Goal: Task Accomplishment & Management: Use online tool/utility

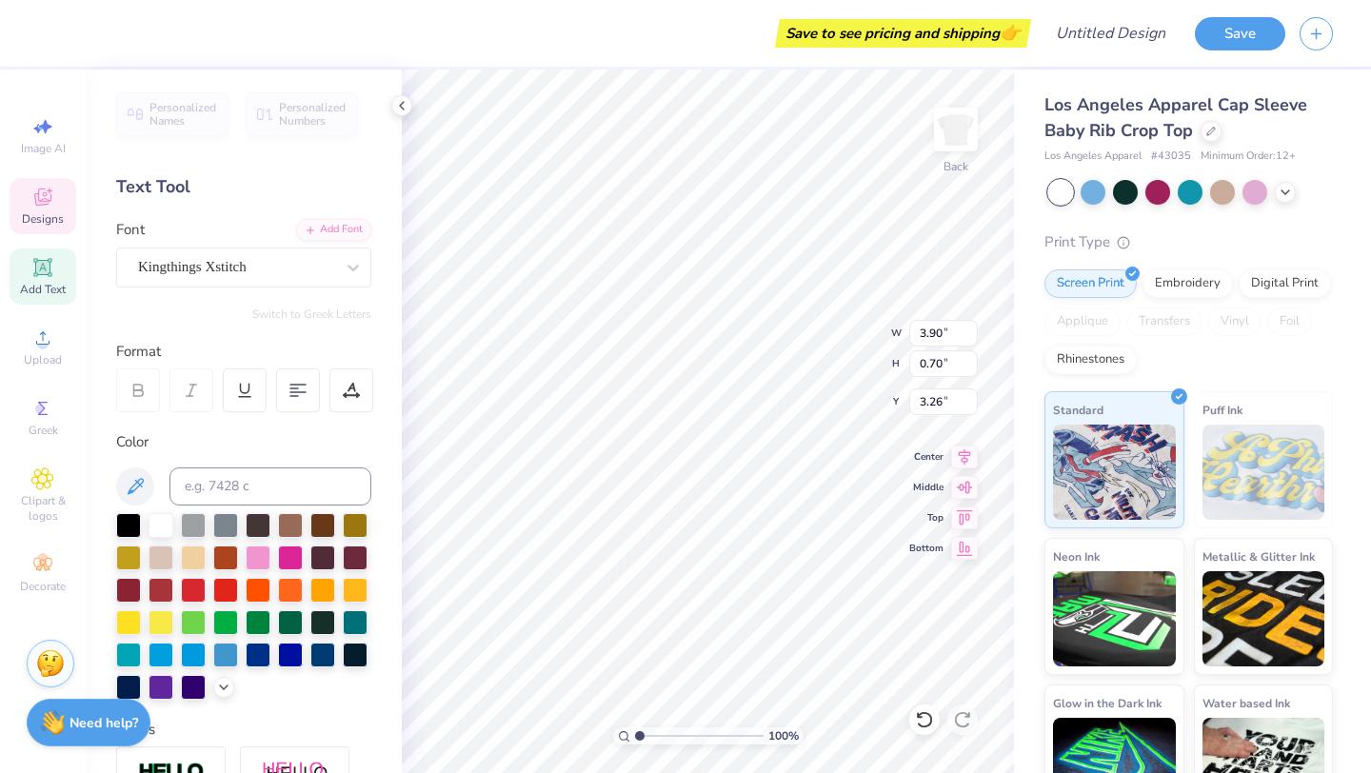
type textarea "A"
type textarea "Kappa Tau"
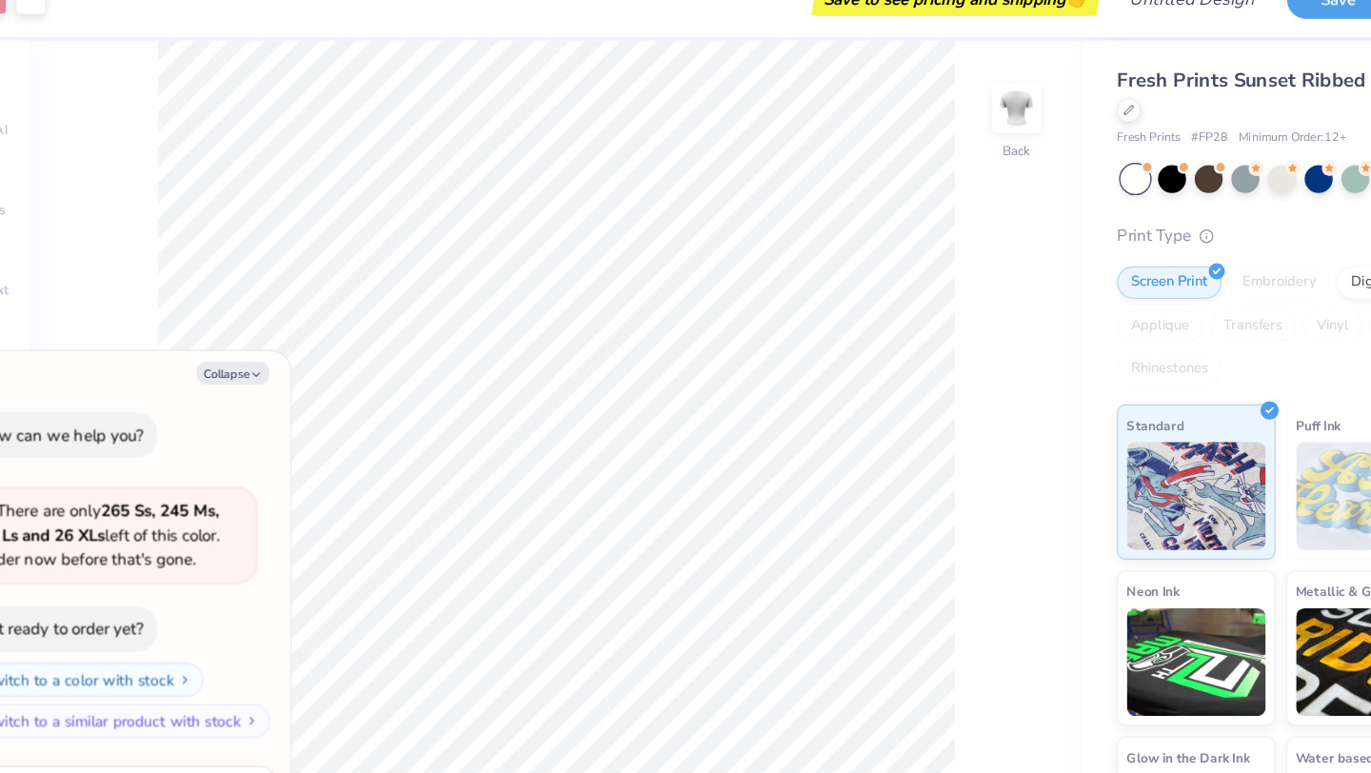
click at [1056, 187] on div at bounding box center [1060, 192] width 25 height 25
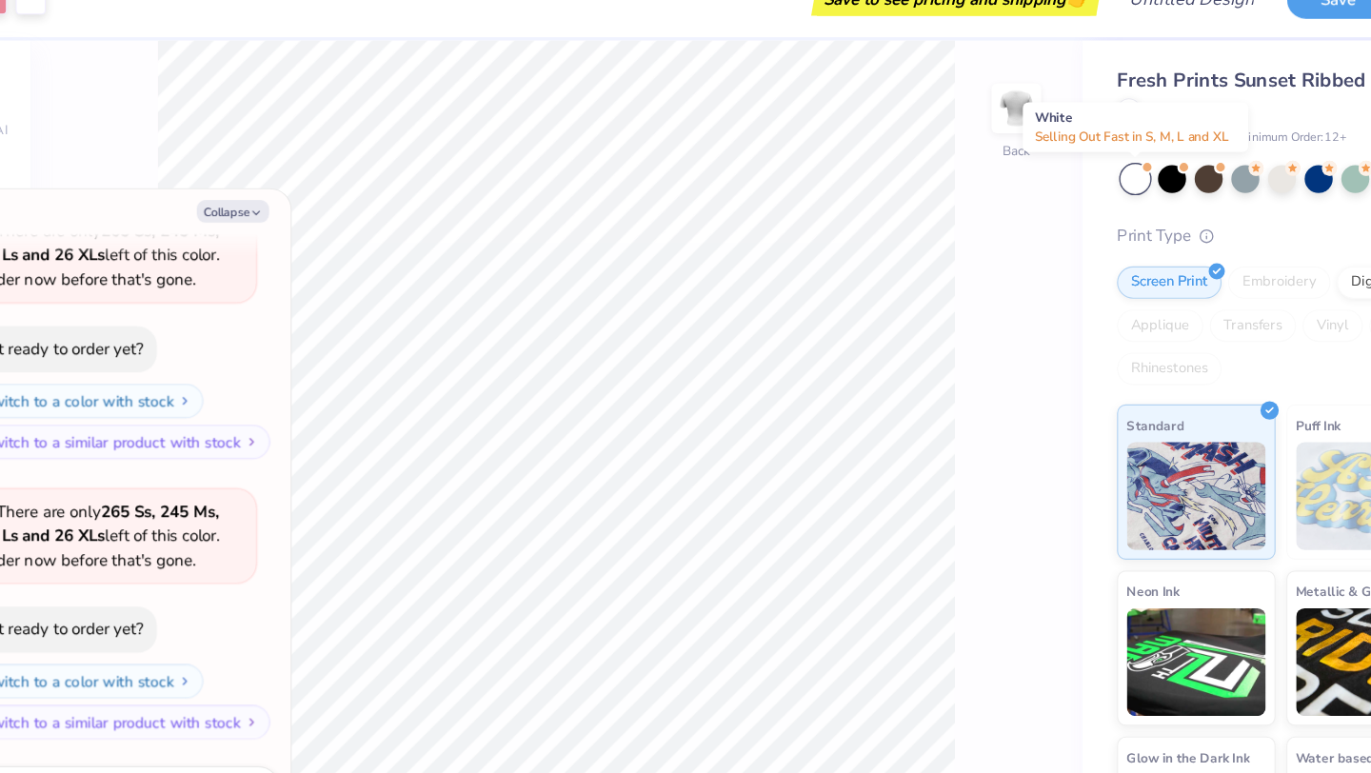
click at [1057, 198] on div at bounding box center [1060, 192] width 25 height 25
click at [1101, 196] on div at bounding box center [1092, 190] width 25 height 25
click at [1064, 189] on div at bounding box center [1060, 192] width 25 height 25
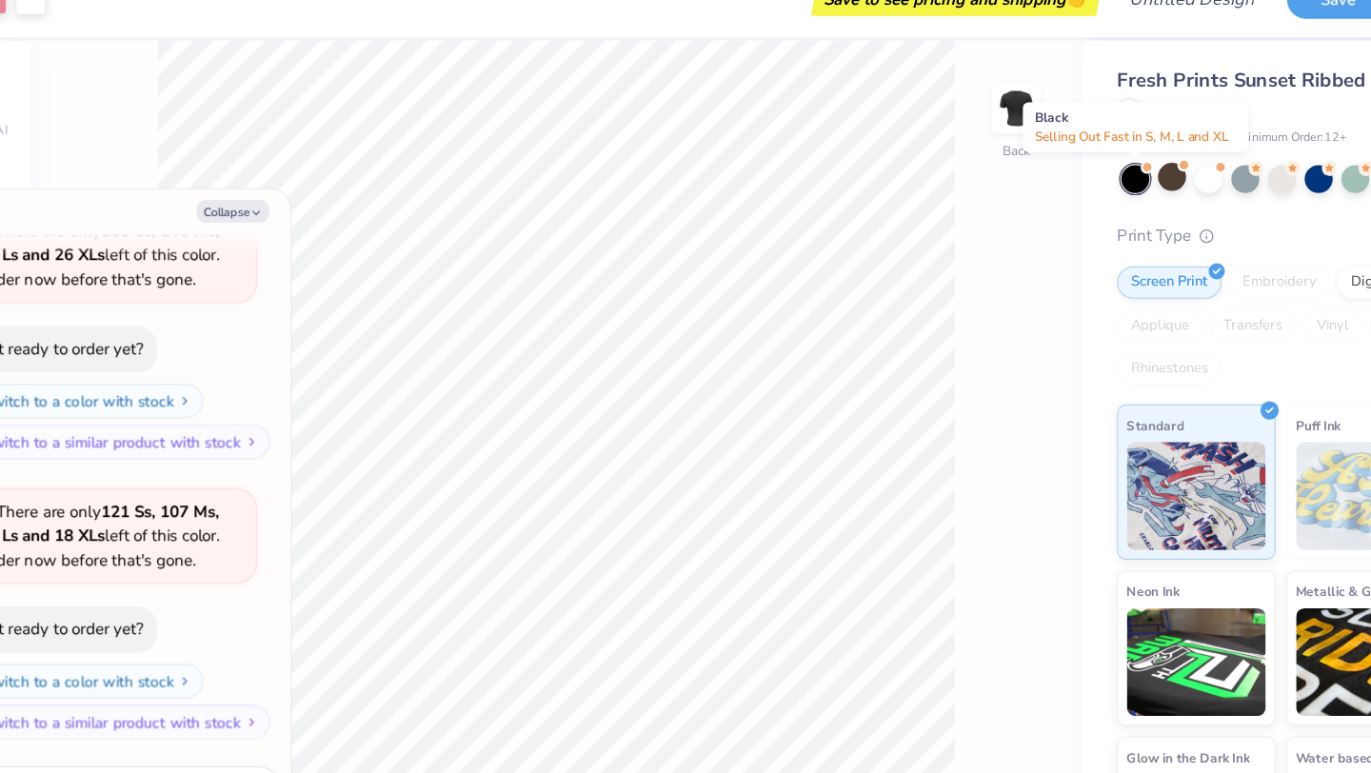
scroll to position [847, 0]
click at [1130, 188] on div at bounding box center [1125, 190] width 25 height 25
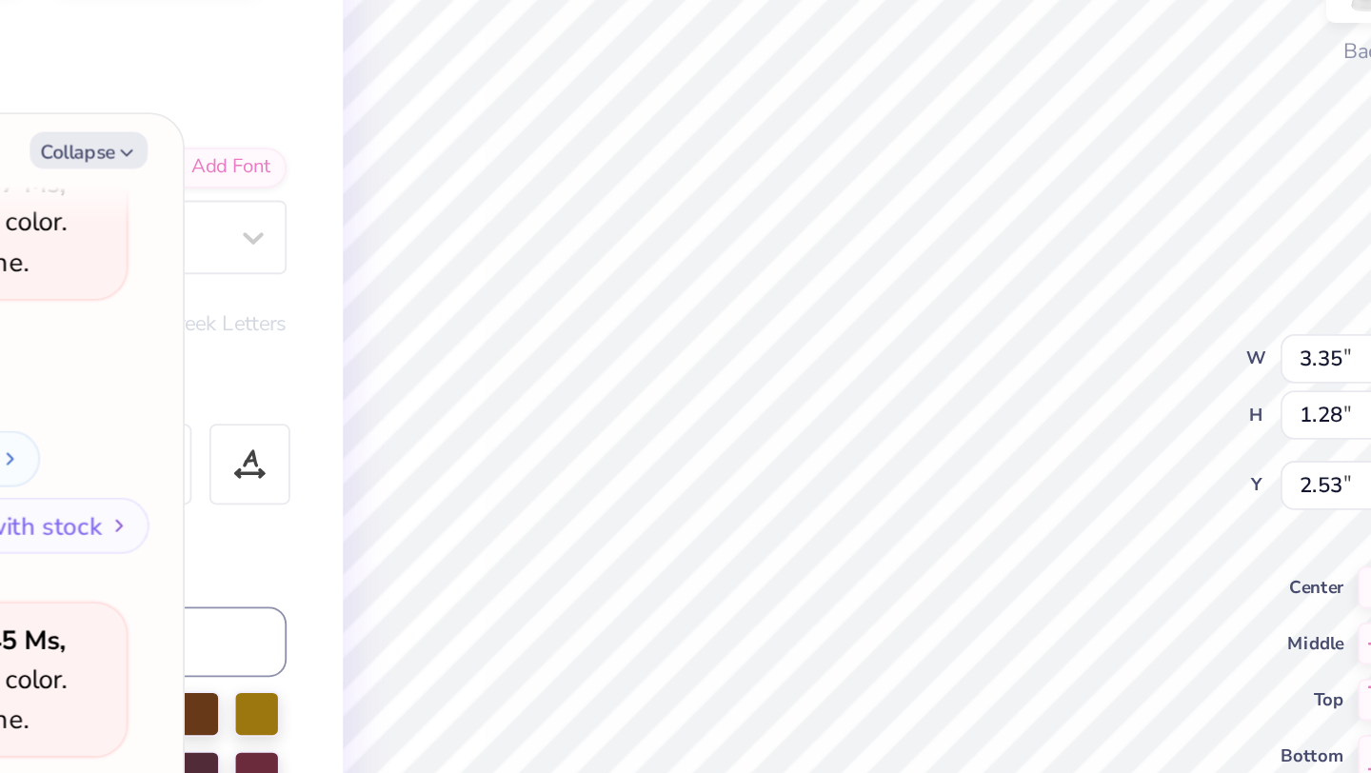
type textarea "x"
type textarea "K"
type textarea "x"
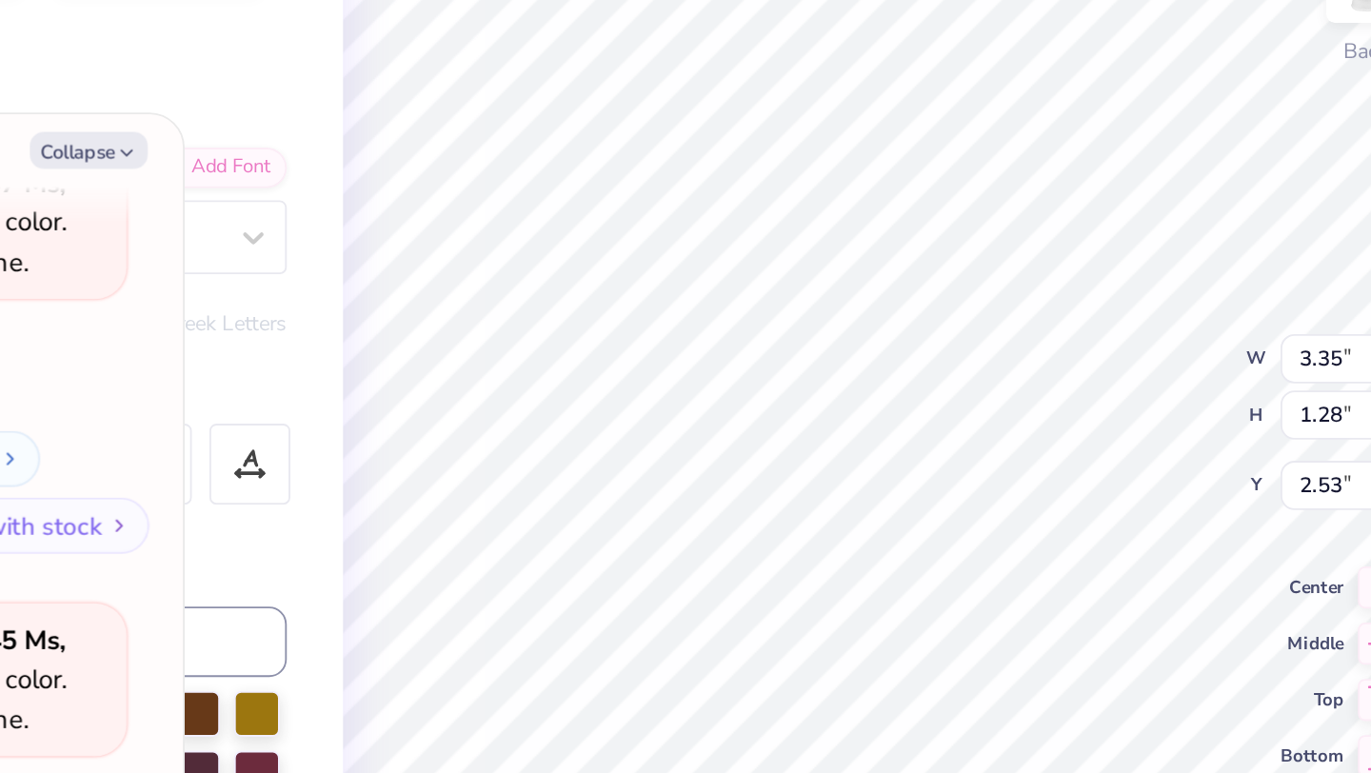
type textarea "Ka"
type textarea "x"
type textarea "Kap"
type textarea "x"
type textarea "Kapp"
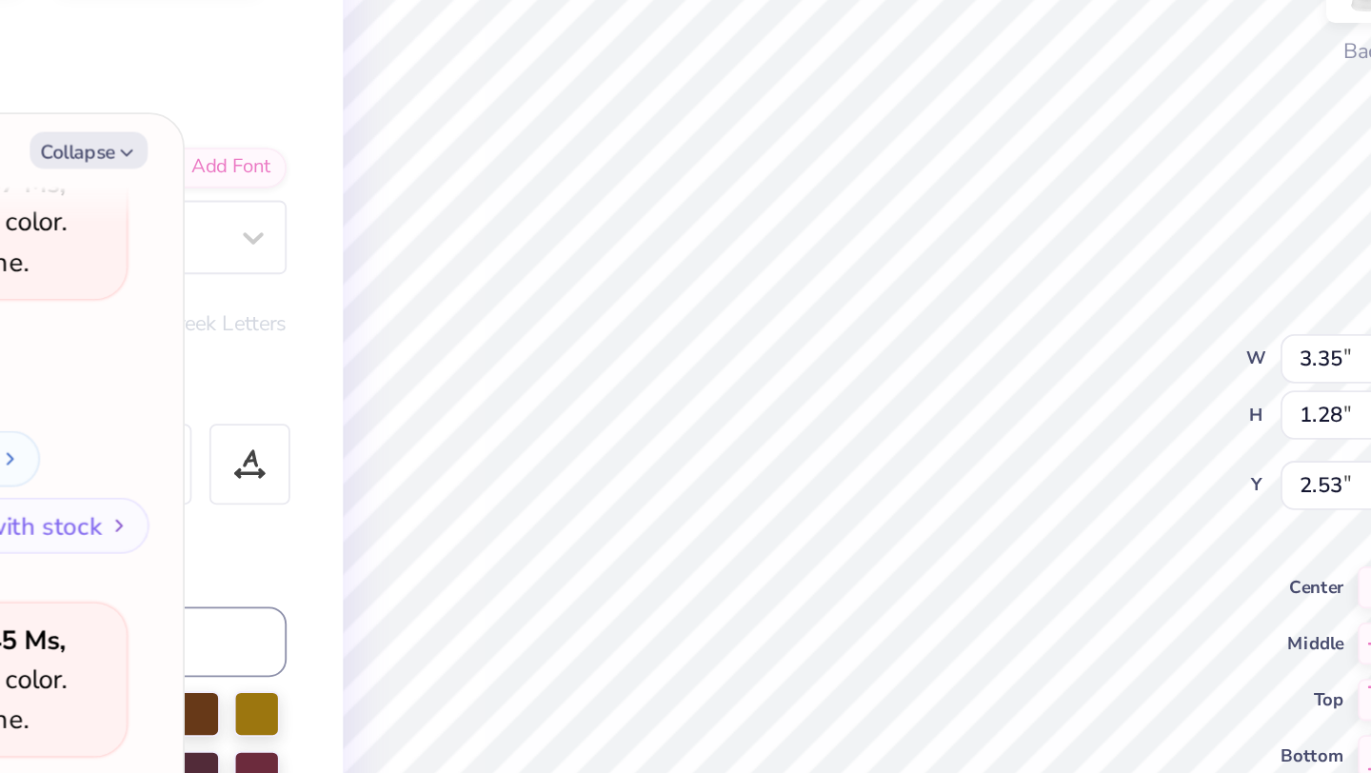
type textarea "x"
type textarea "Kappa"
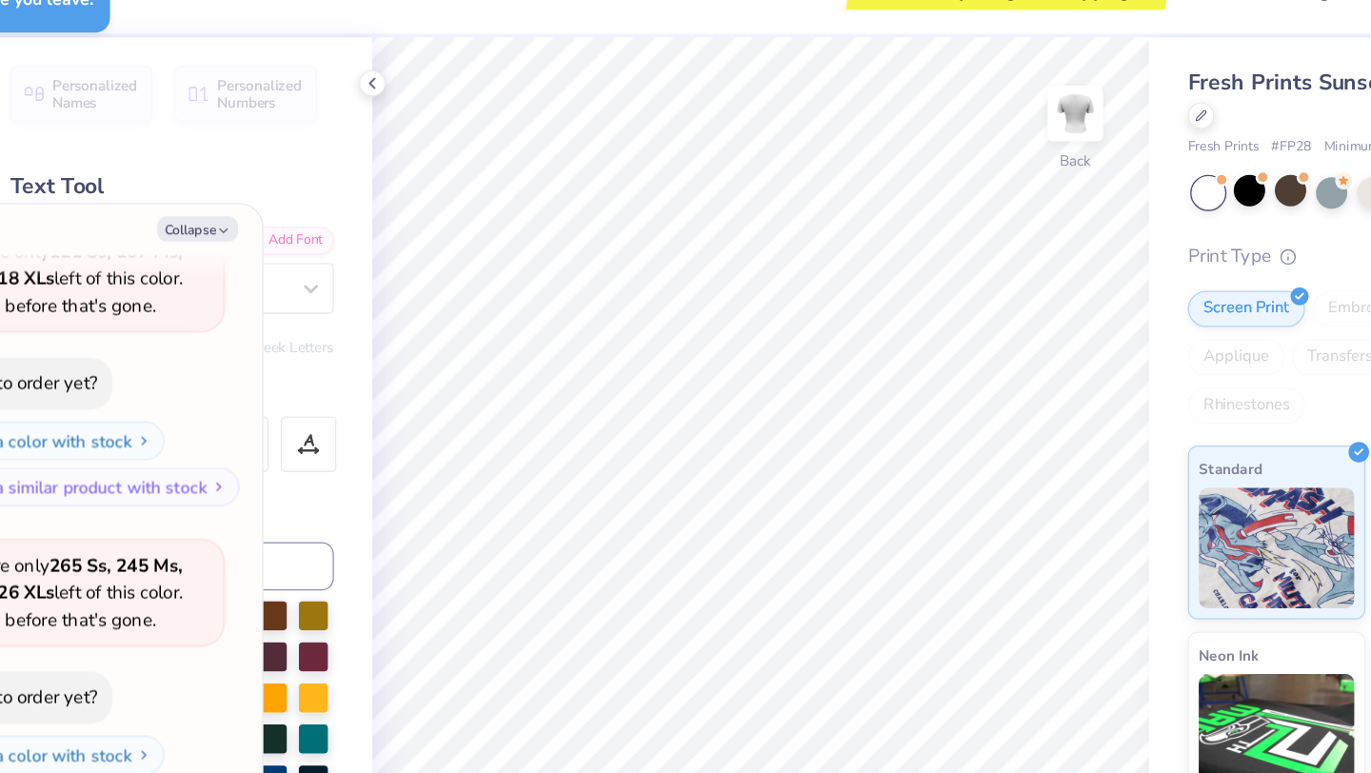
type textarea "x"
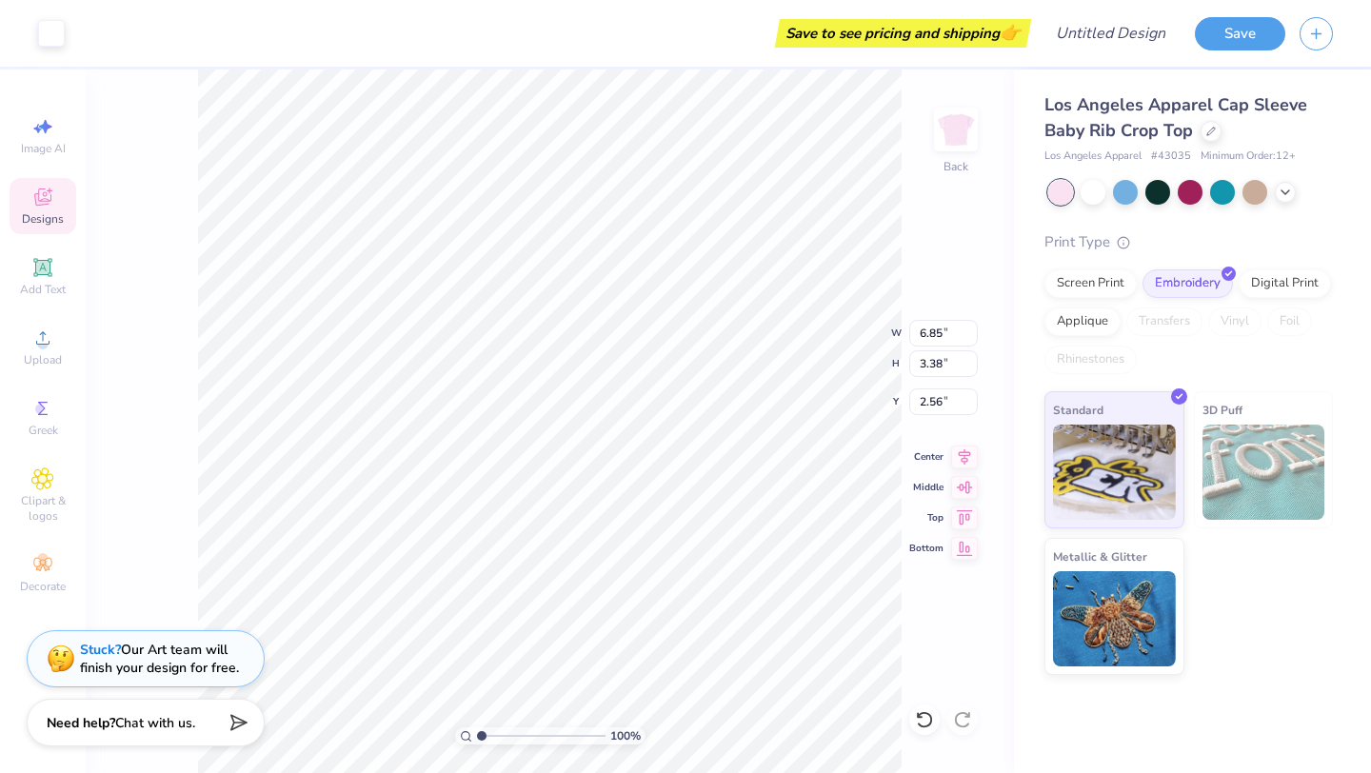
type input "2.19"
type input "3.05"
type input "2.78"
type input "2.53"
type input "3.15"
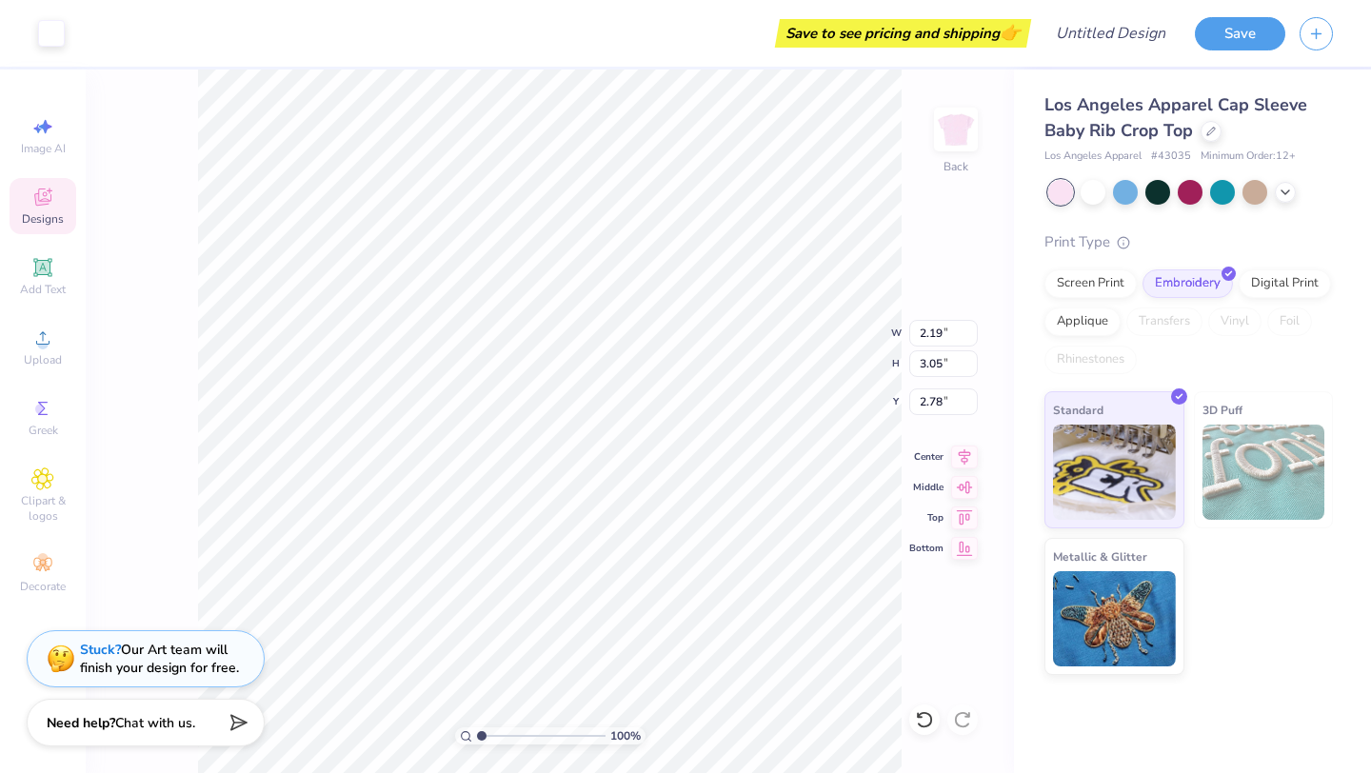
type input "2.73"
type input "6.85"
type input "3.38"
type input "2.61"
